Goal: Find specific page/section: Find specific page/section

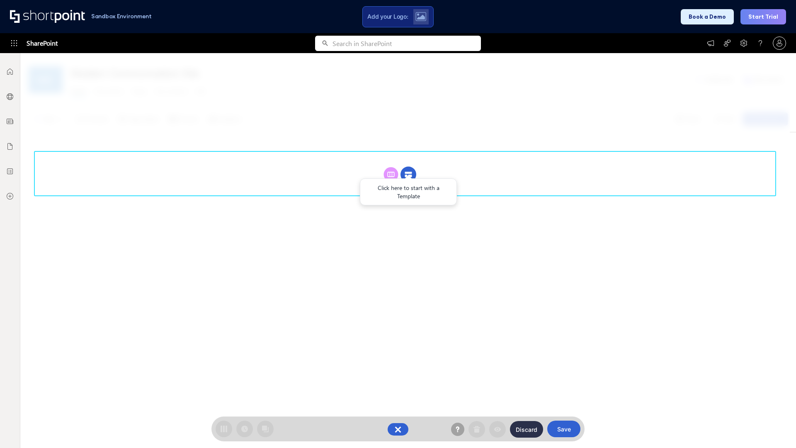
click at [408, 167] on circle at bounding box center [409, 175] width 16 height 16
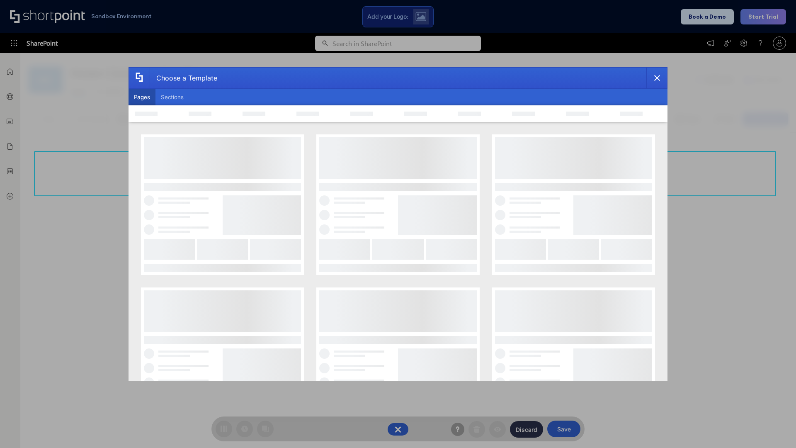
scroll to position [114, 0]
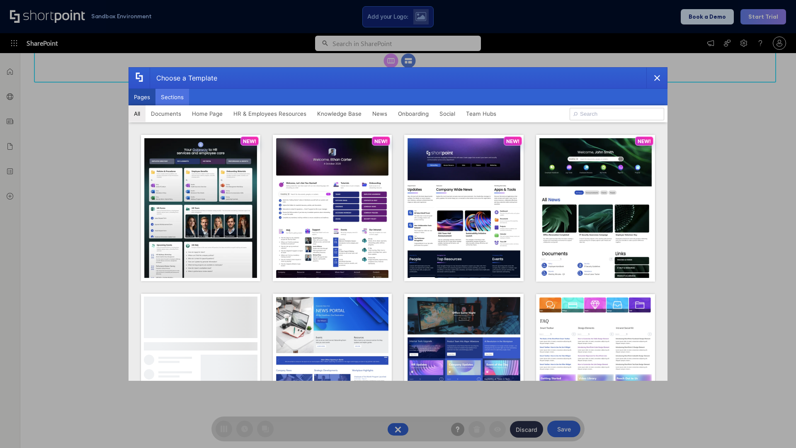
click at [172, 97] on button "Sections" at bounding box center [173, 97] width 34 height 17
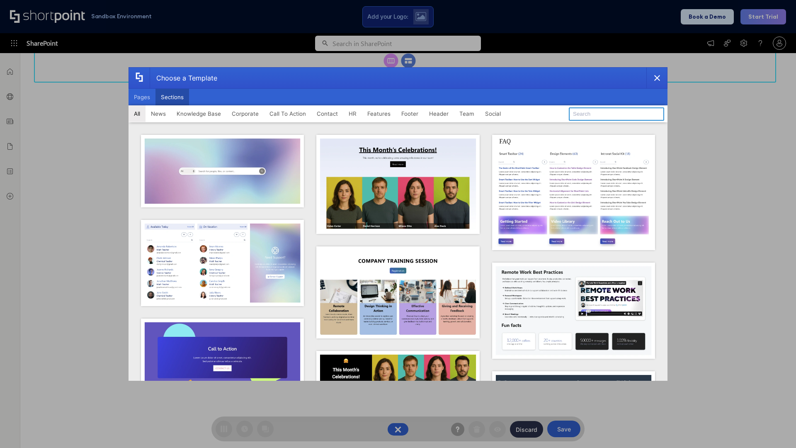
type input "Social"
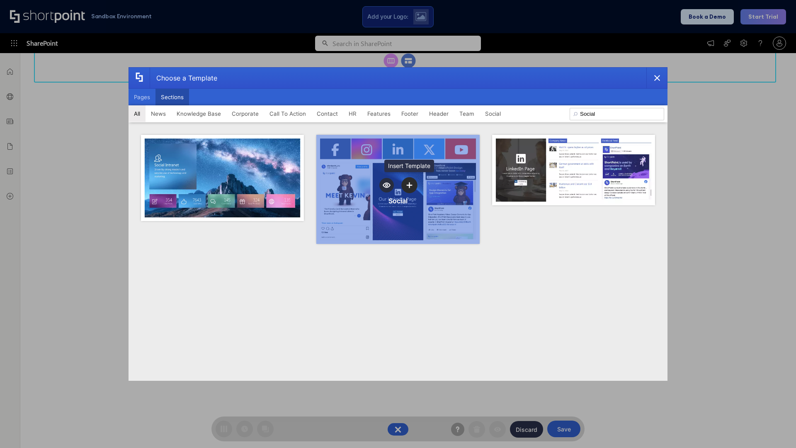
click at [409, 185] on icon "template selector" at bounding box center [409, 185] width 6 height 6
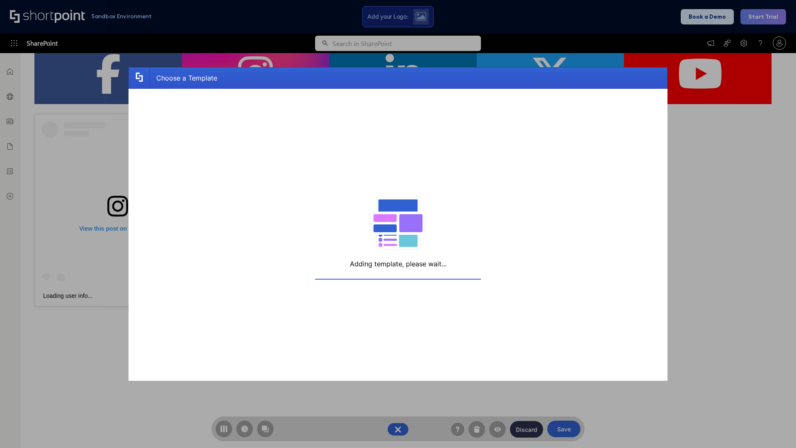
scroll to position [132, 0]
